Goal: Information Seeking & Learning: Learn about a topic

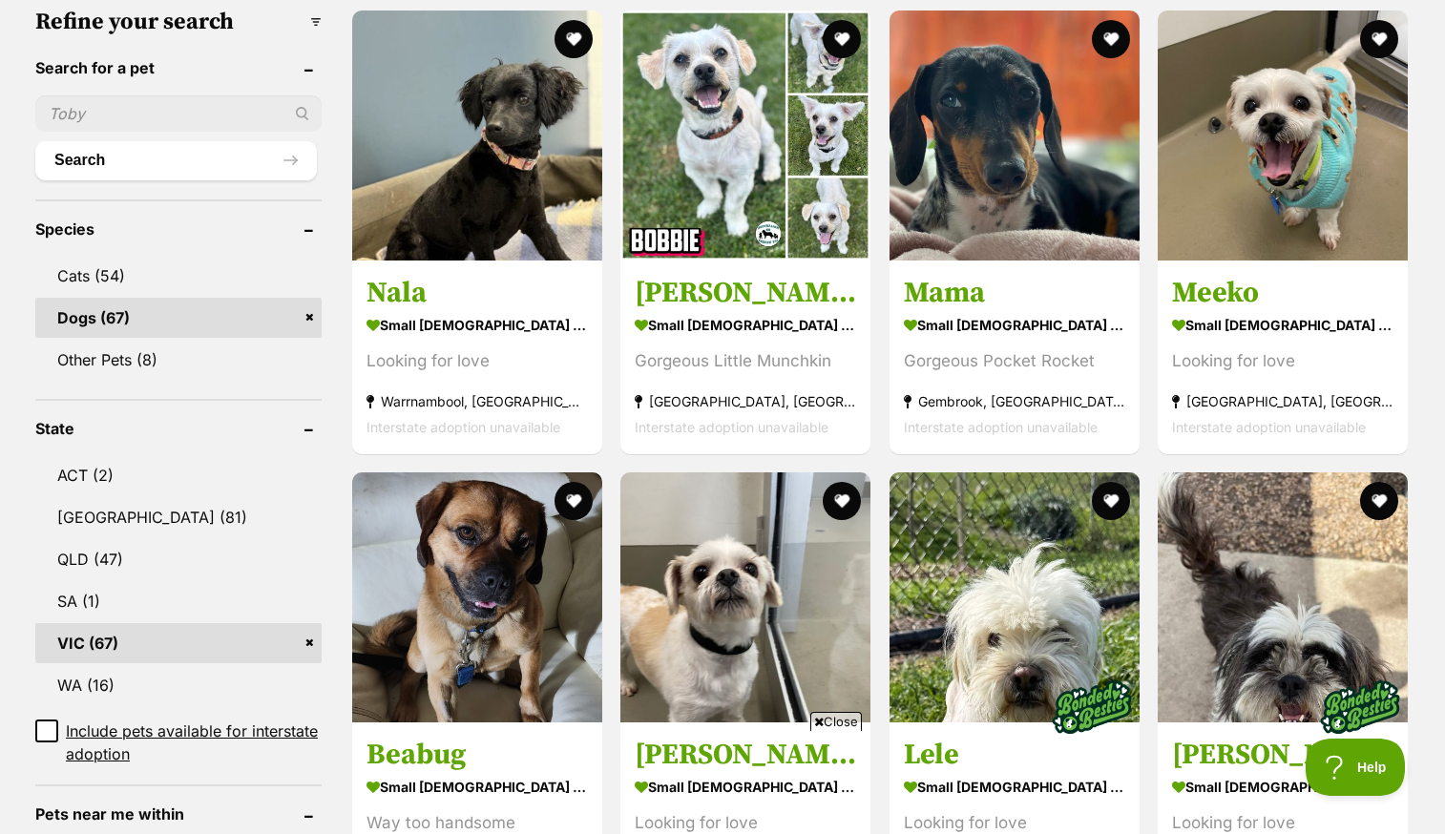
scroll to position [615, 0]
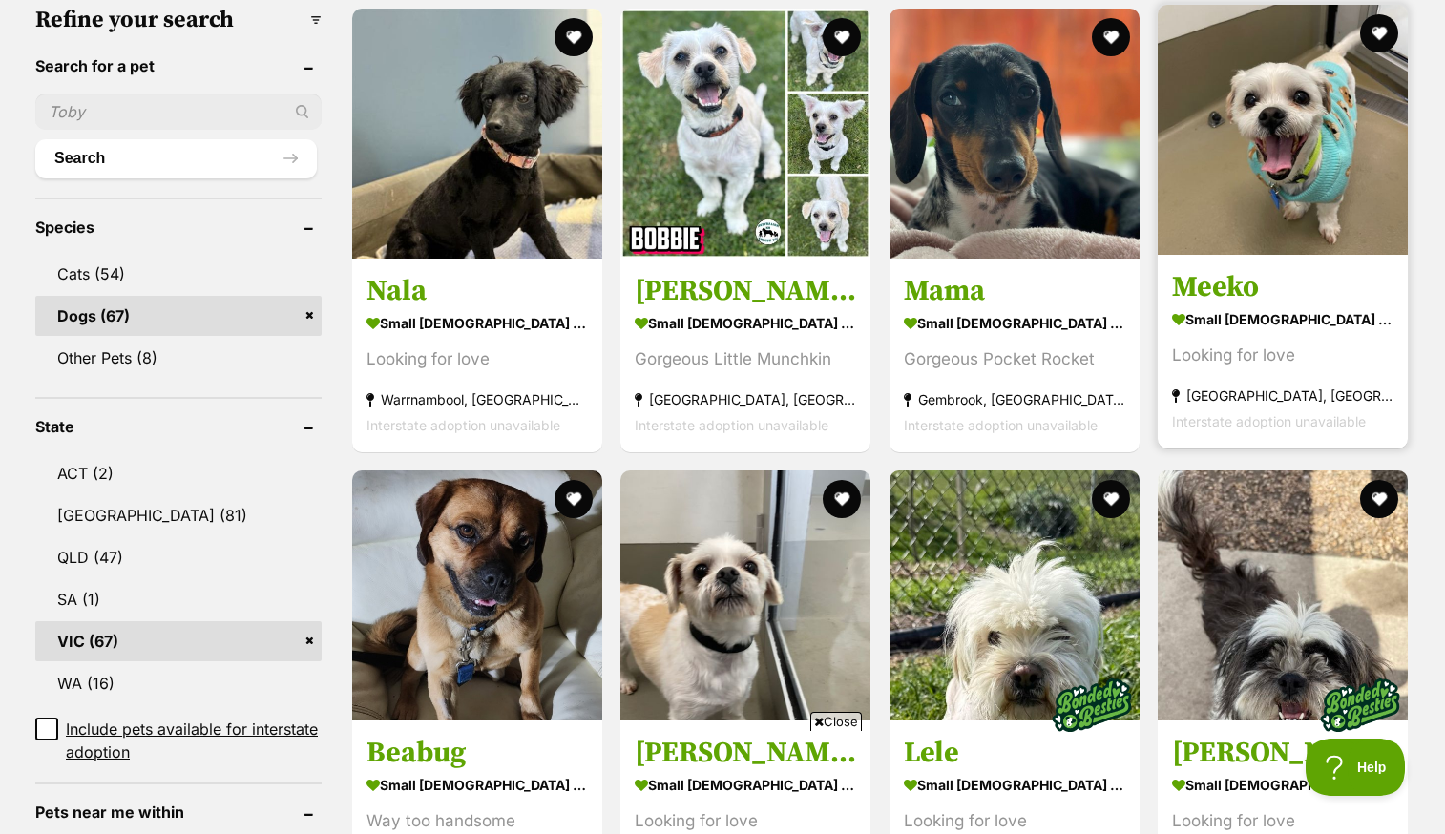
click at [1250, 269] on h3 "Meeko" at bounding box center [1282, 287] width 221 height 36
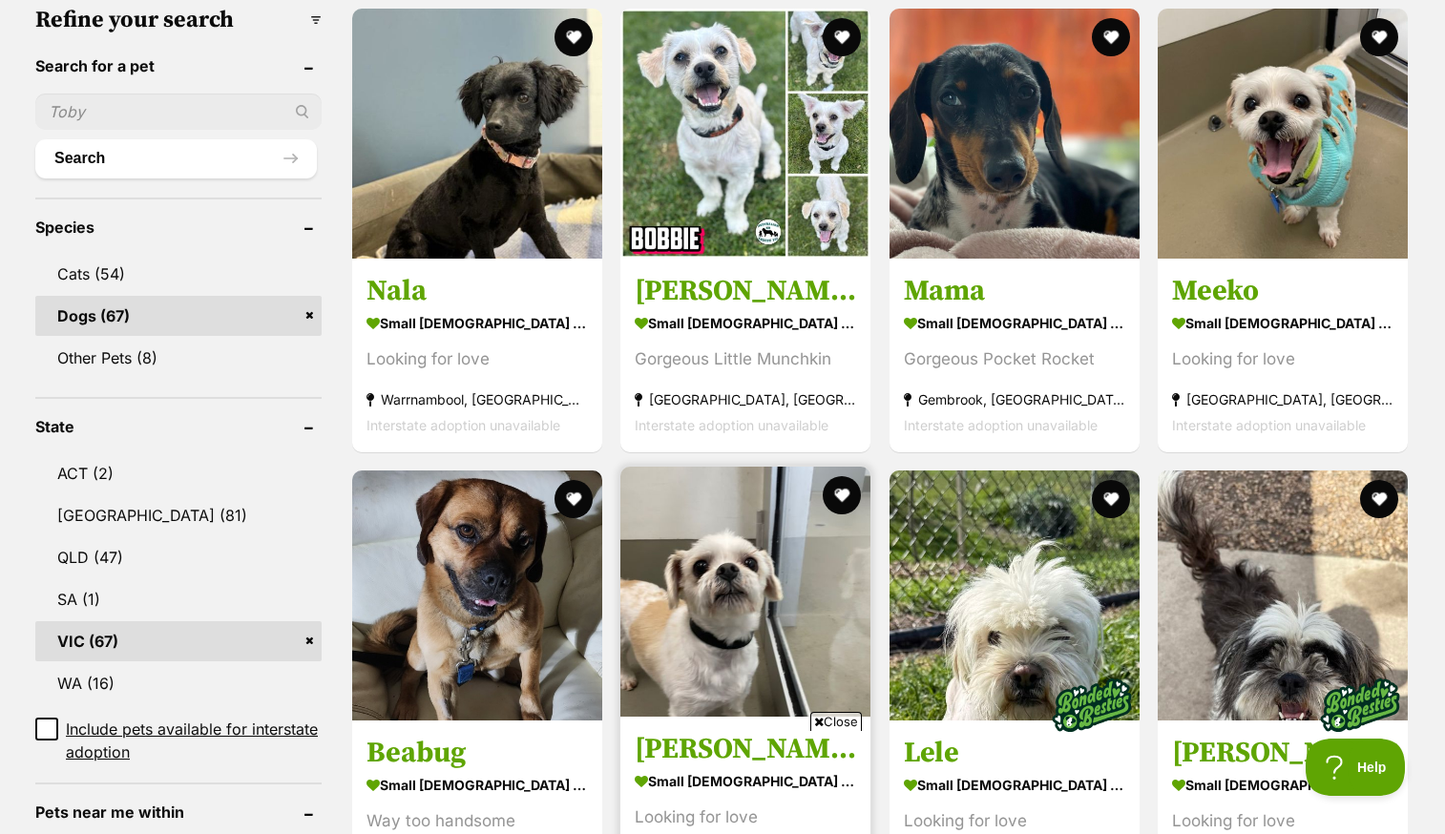
click at [730, 594] on img at bounding box center [745, 592] width 250 height 250
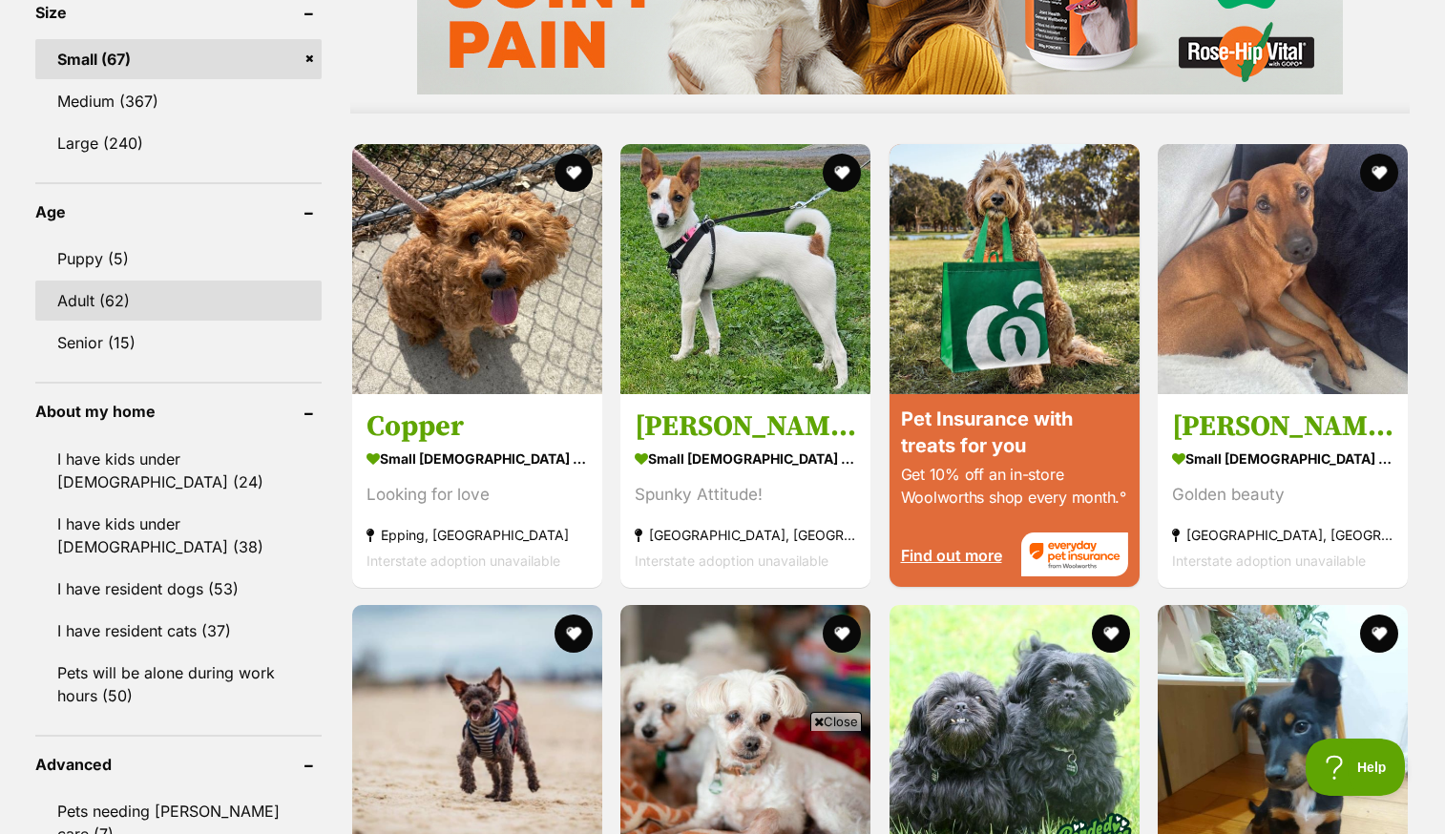
scroll to position [1741, 0]
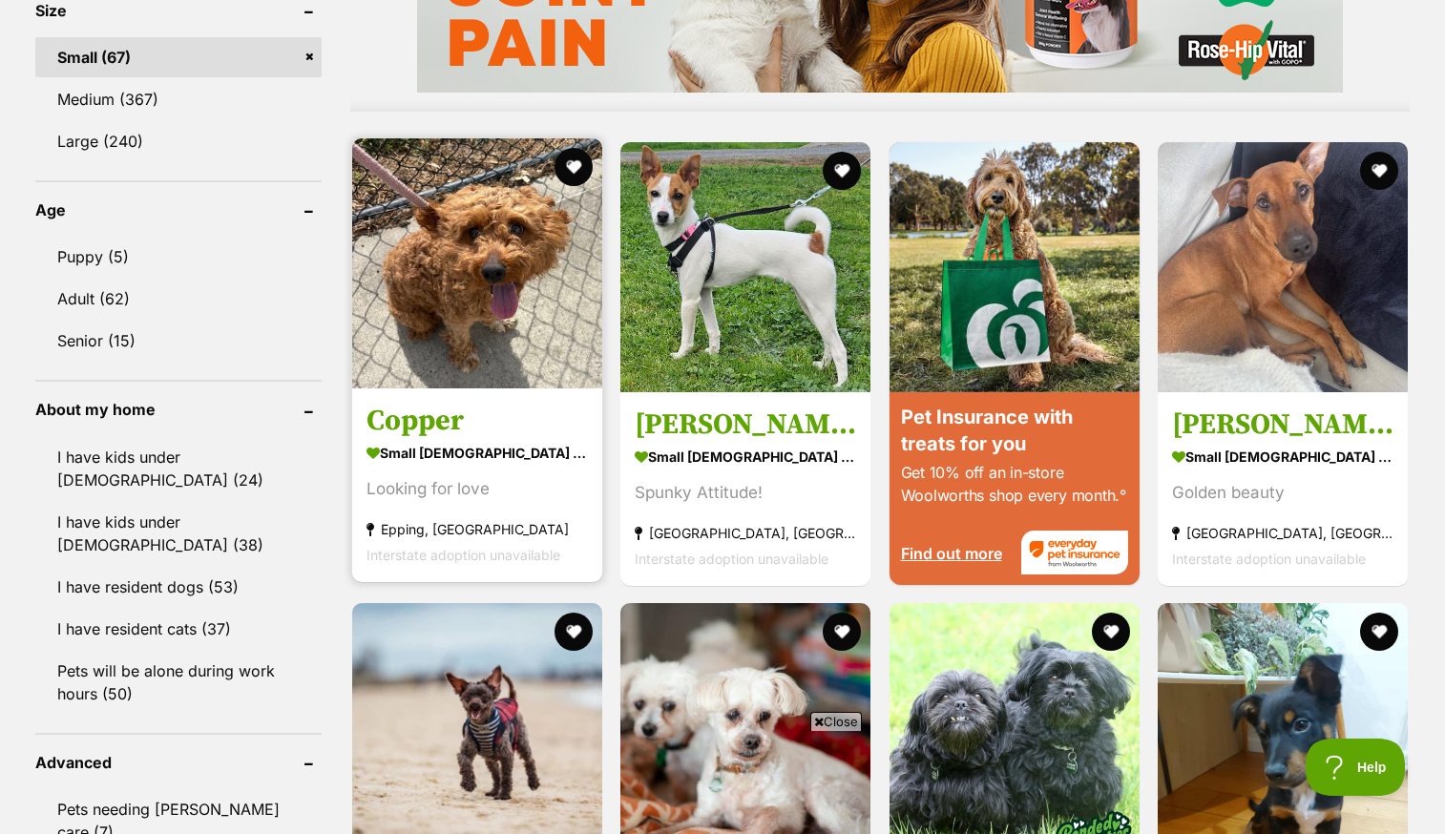
click at [417, 274] on img at bounding box center [477, 263] width 250 height 250
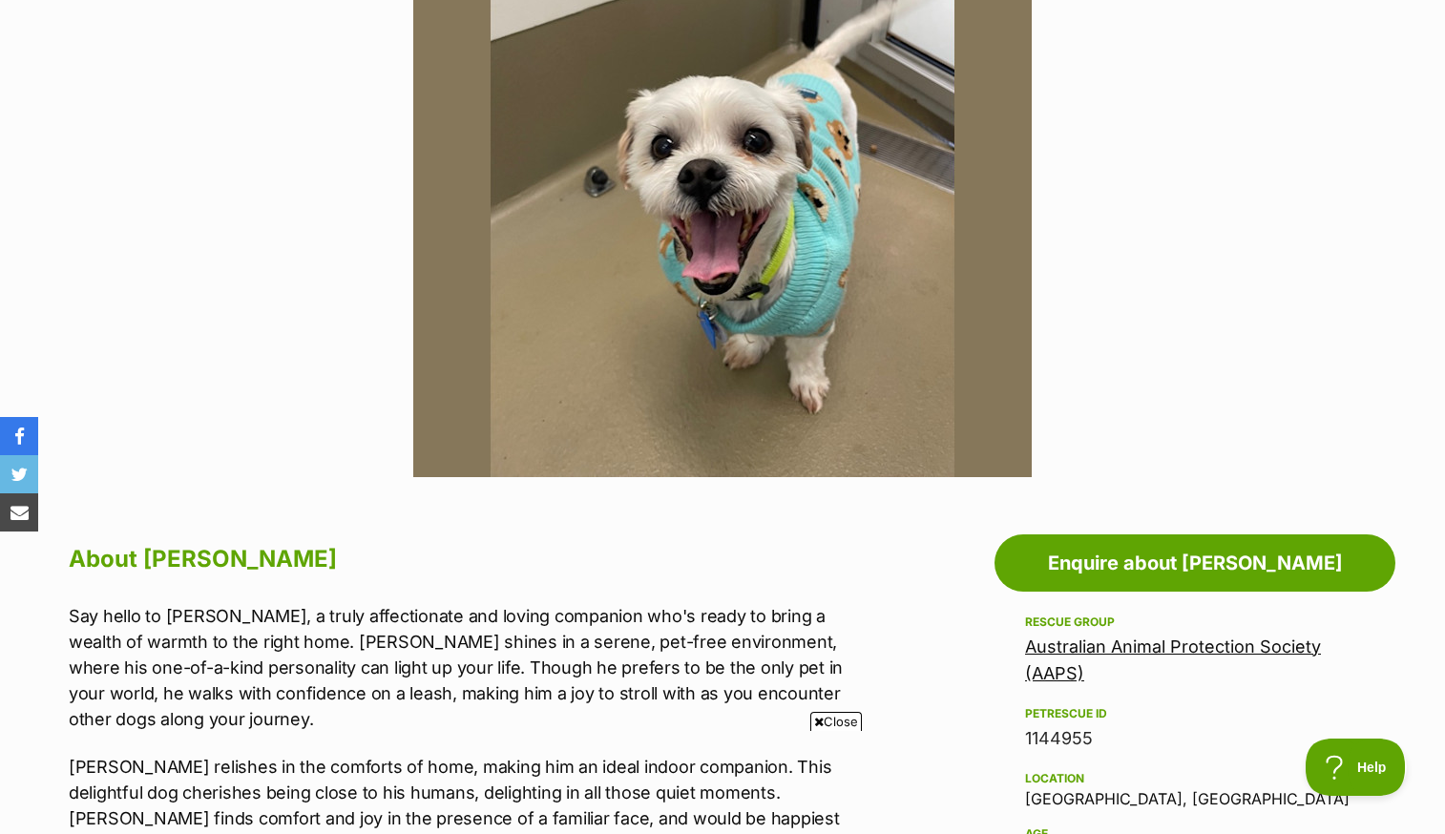
scroll to position [541, 0]
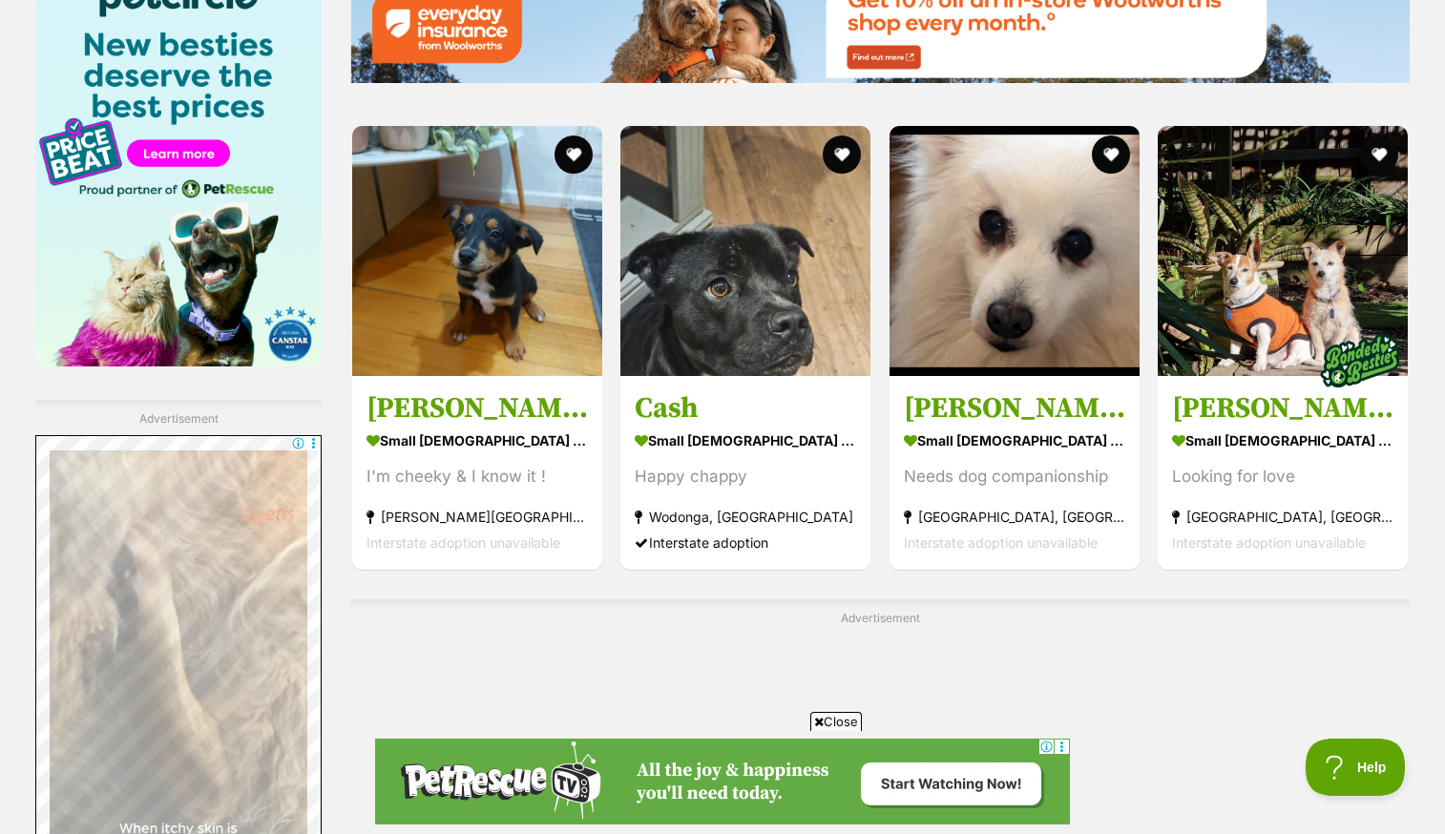
scroll to position [2889, 0]
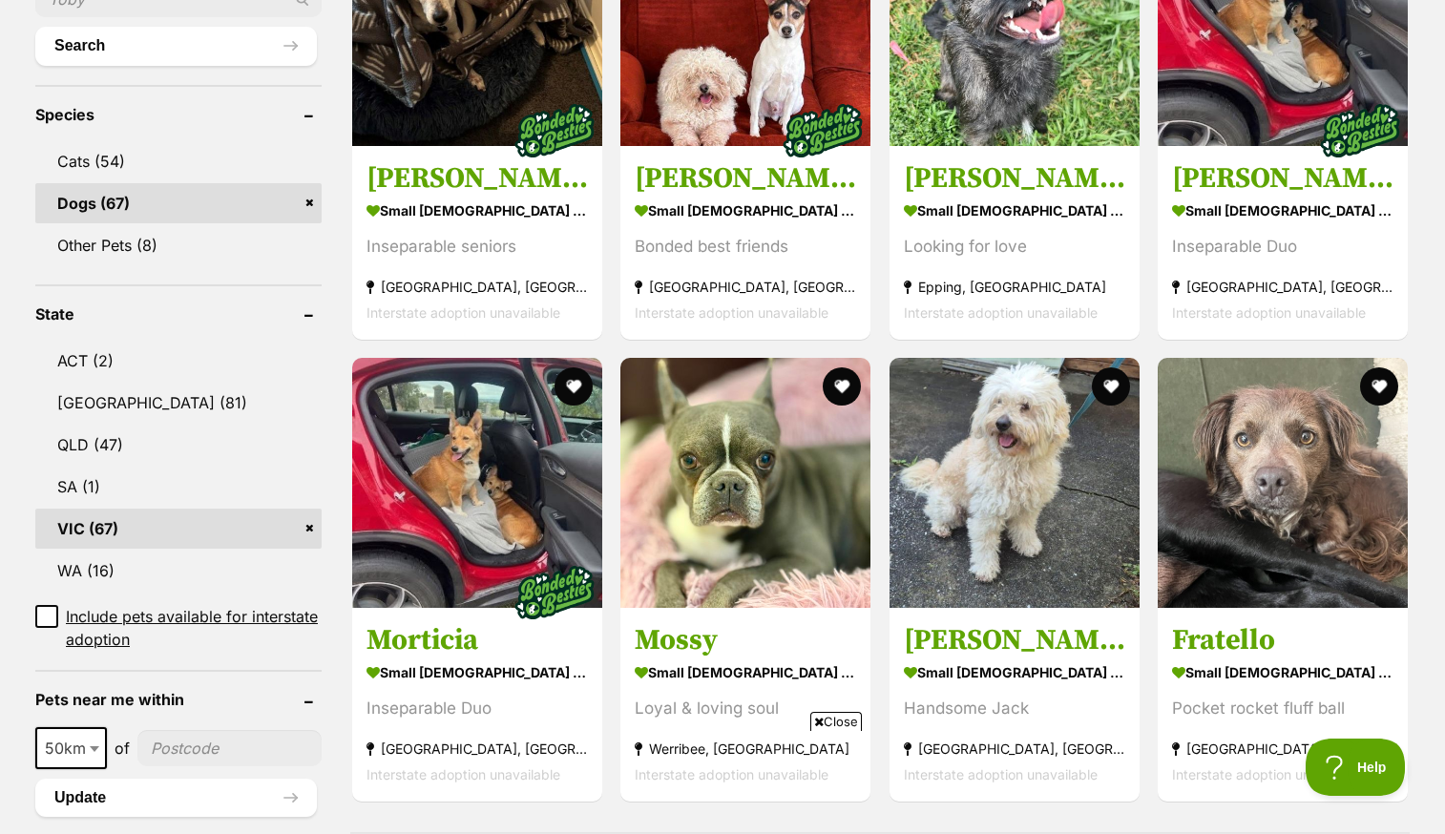
scroll to position [729, 0]
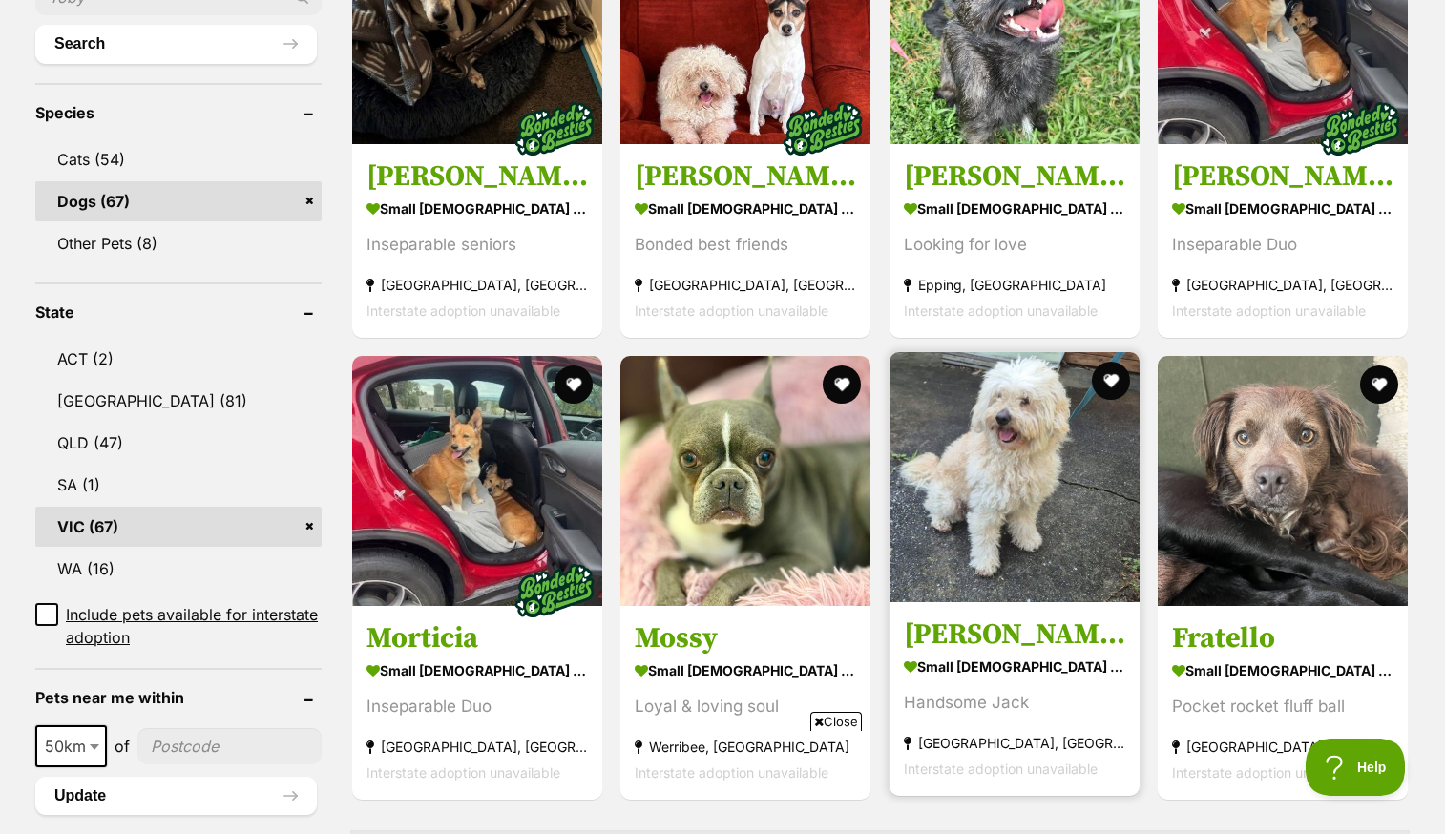
click at [968, 503] on img at bounding box center [1015, 477] width 250 height 250
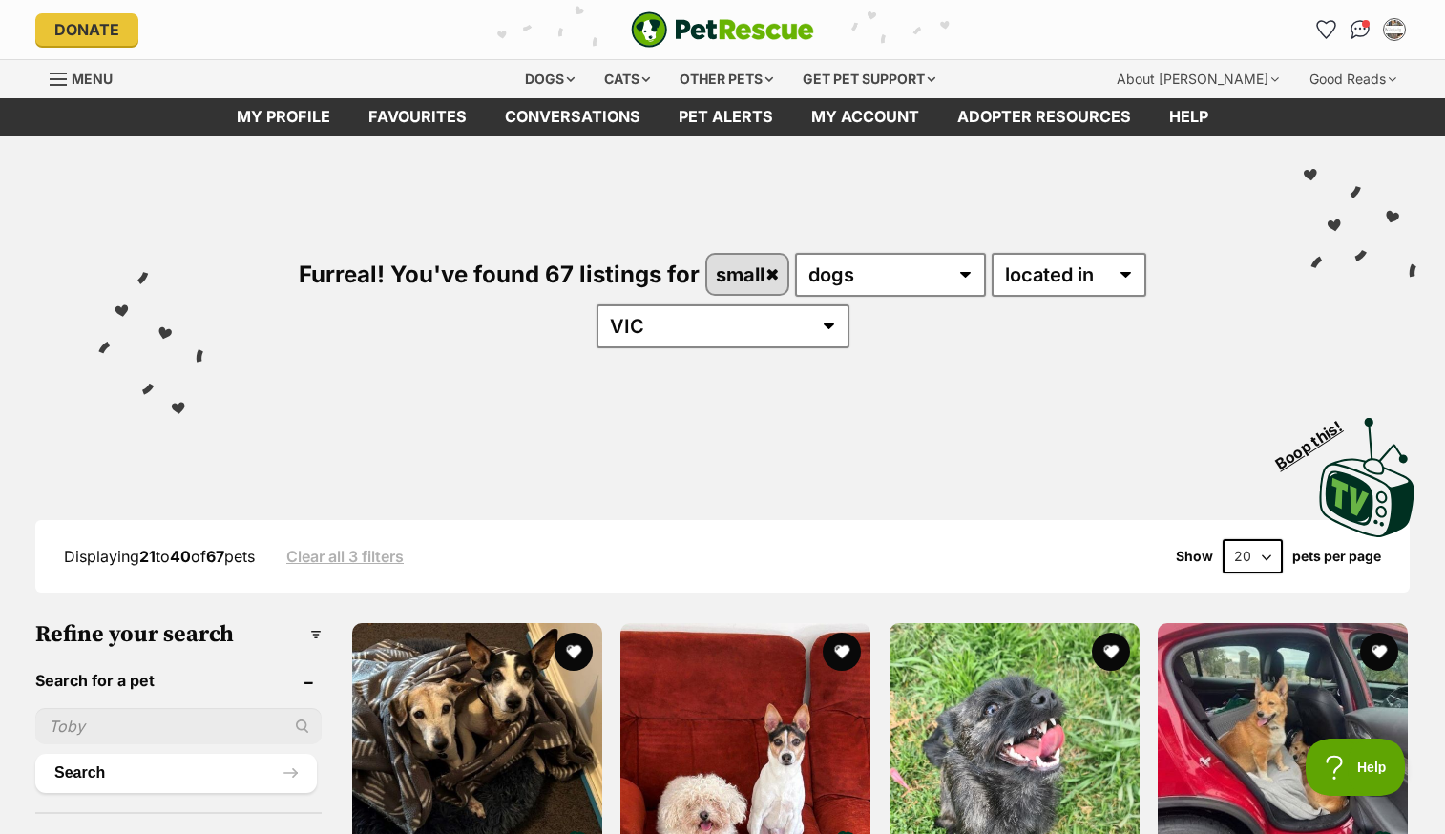
scroll to position [0, 0]
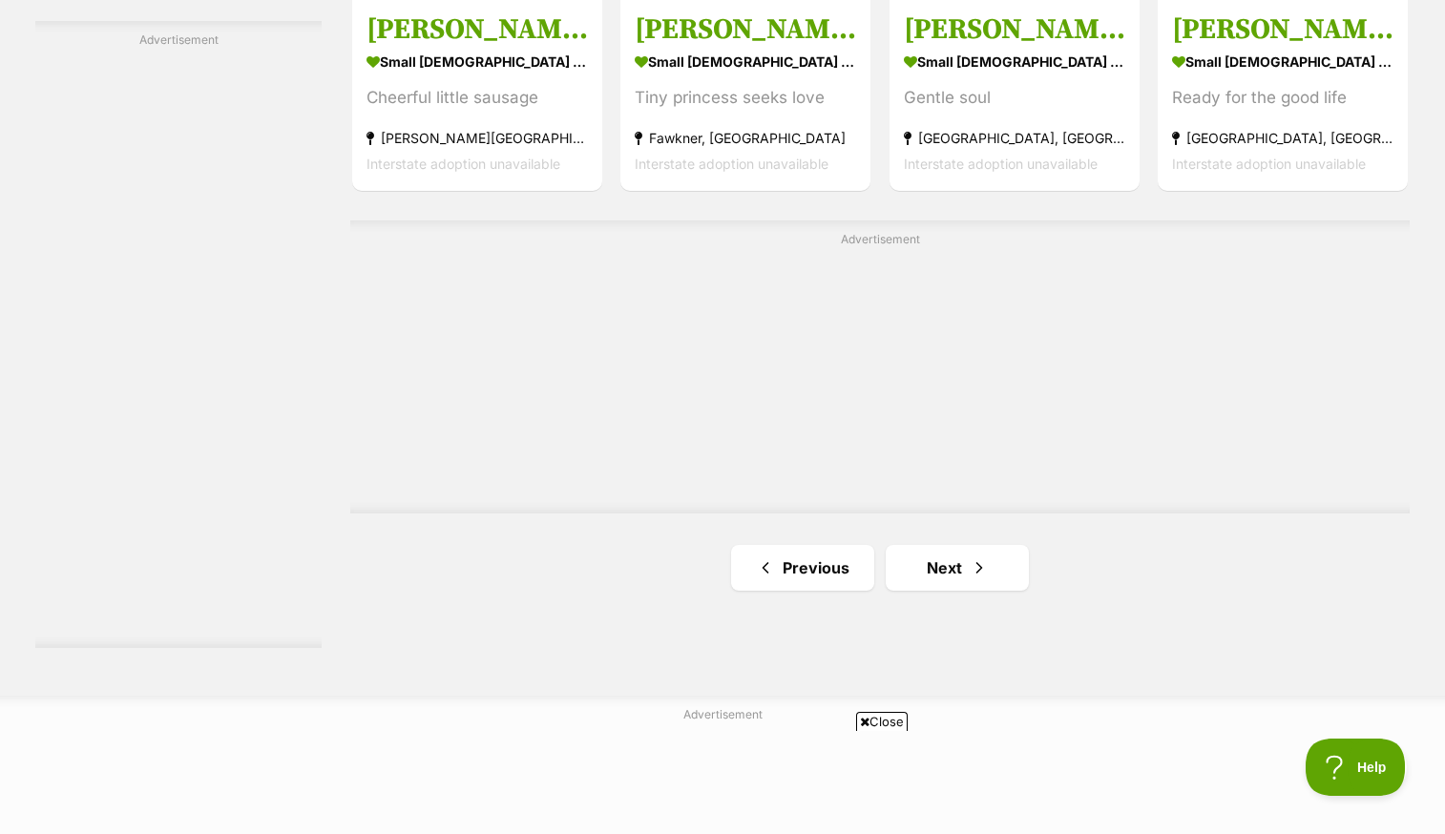
scroll to position [3269, 0]
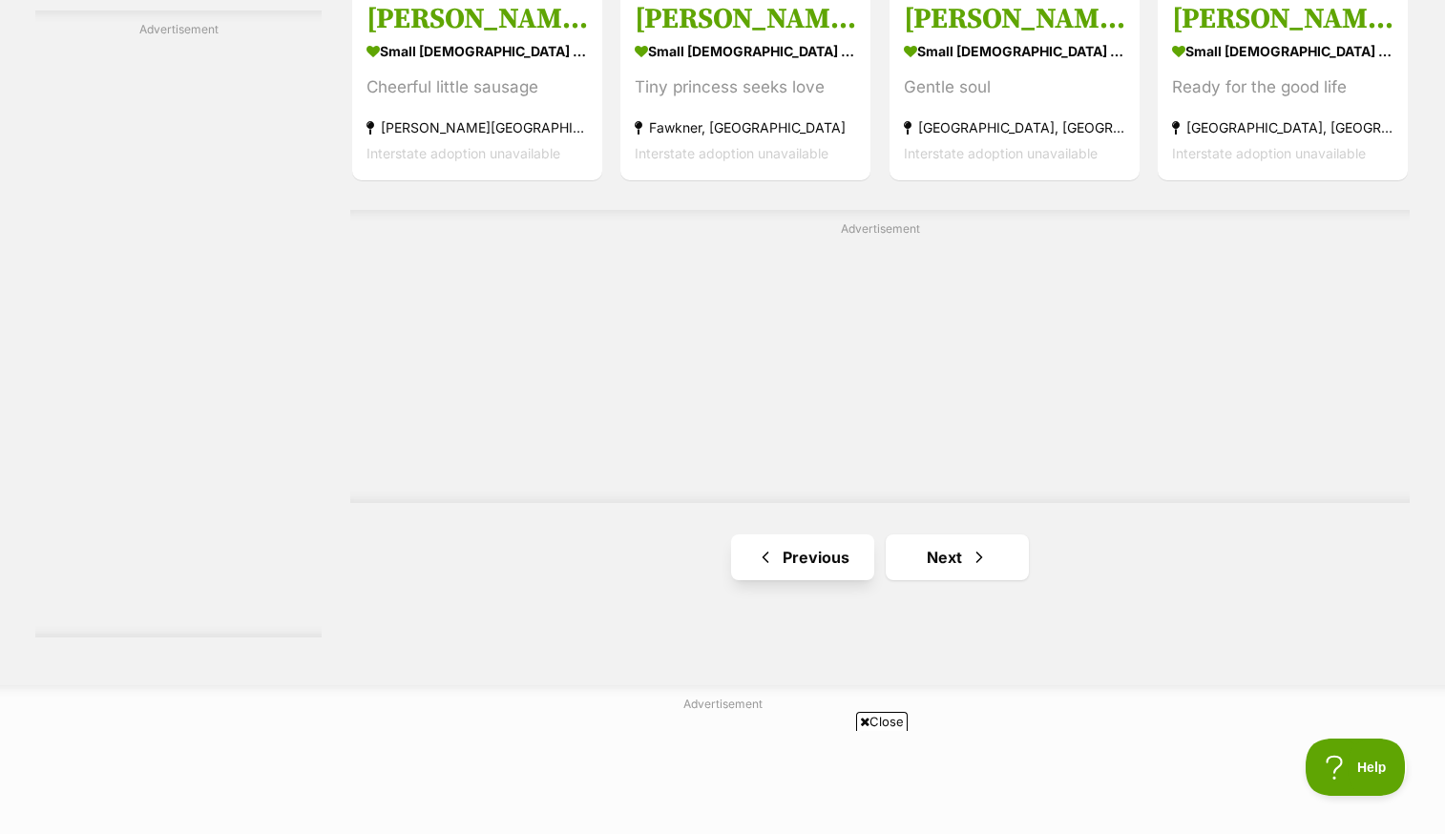
click at [825, 535] on link "Previous" at bounding box center [802, 558] width 143 height 46
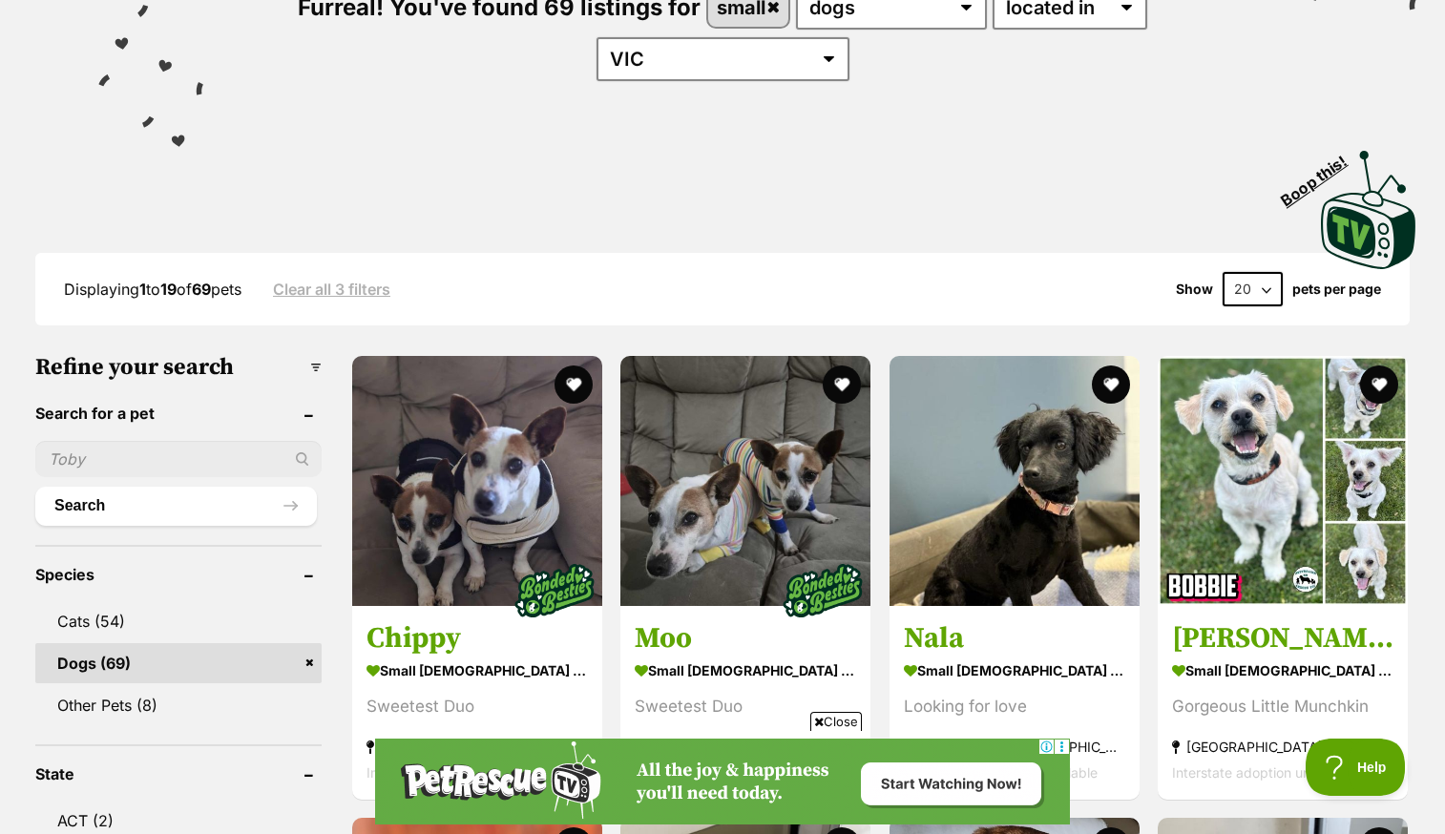
scroll to position [271, 0]
